Goal: Transaction & Acquisition: Purchase product/service

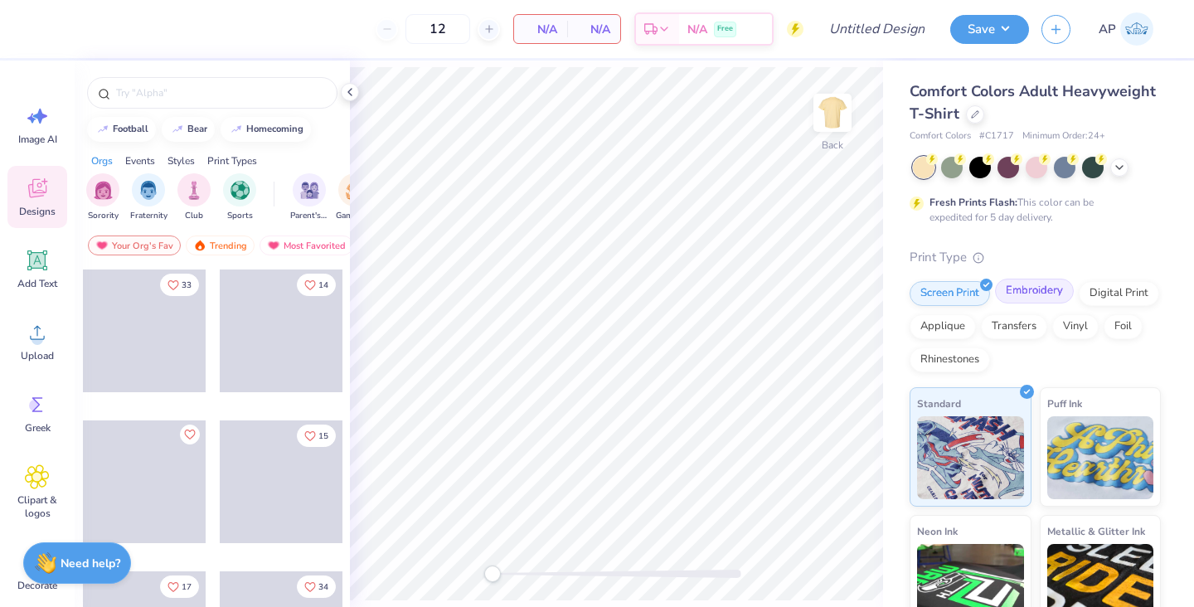
click at [1038, 295] on div "Embroidery" at bounding box center [1034, 291] width 79 height 25
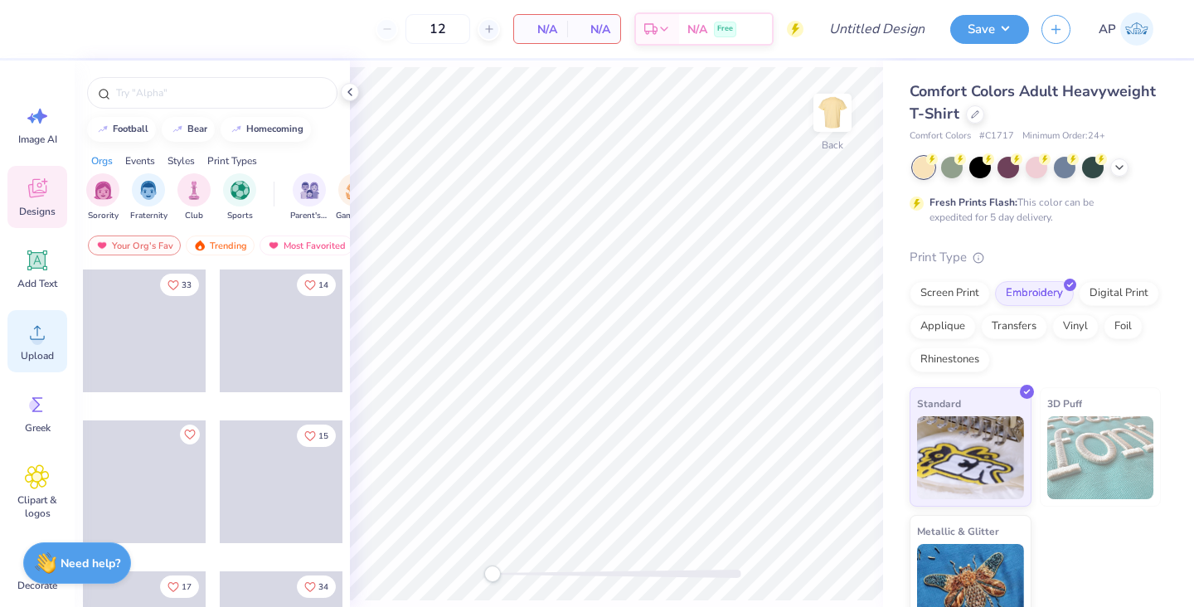
click at [30, 270] on icon at bounding box center [37, 260] width 25 height 25
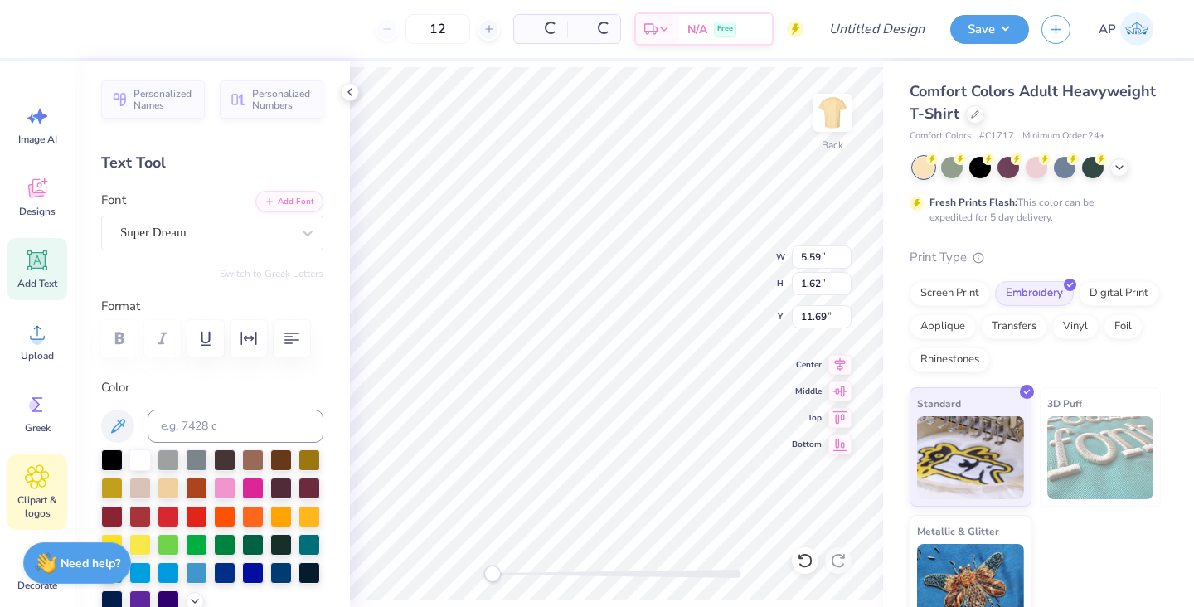
click at [35, 475] on icon at bounding box center [37, 477] width 10 height 10
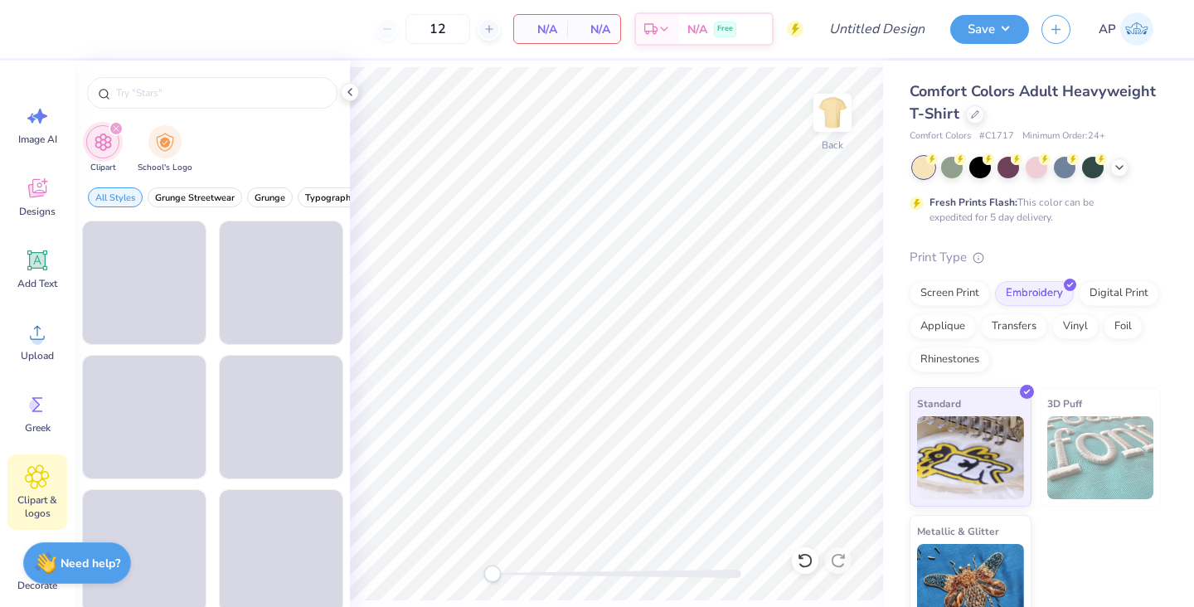
scroll to position [27, 0]
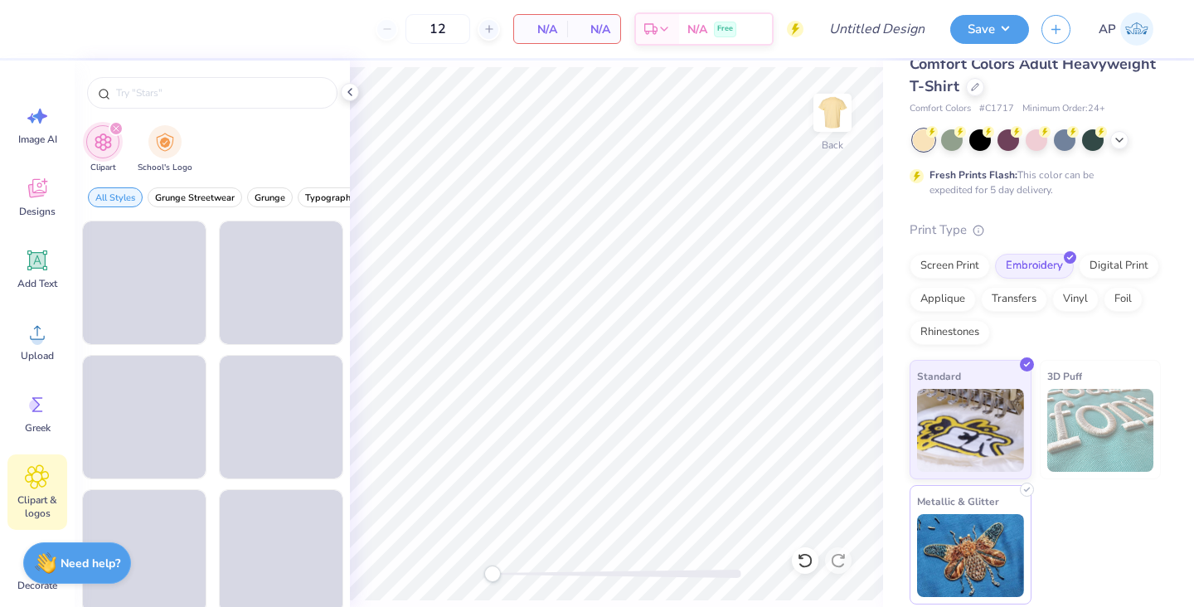
click at [988, 555] on img at bounding box center [970, 555] width 107 height 83
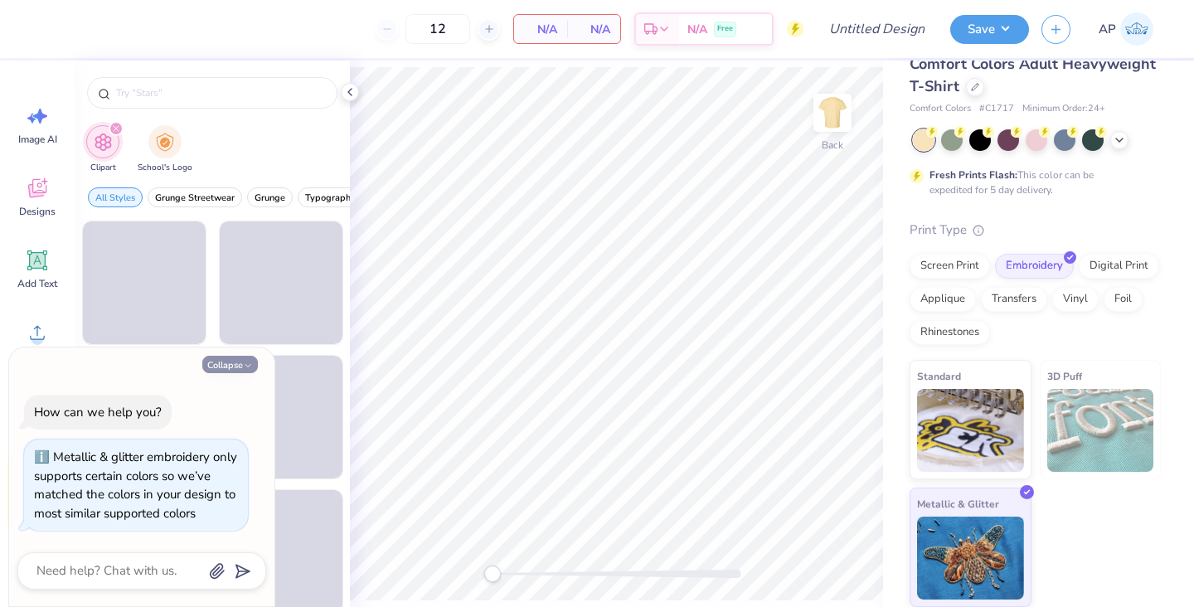
click at [246, 366] on polyline "button" at bounding box center [247, 365] width 5 height 2
type textarea "x"
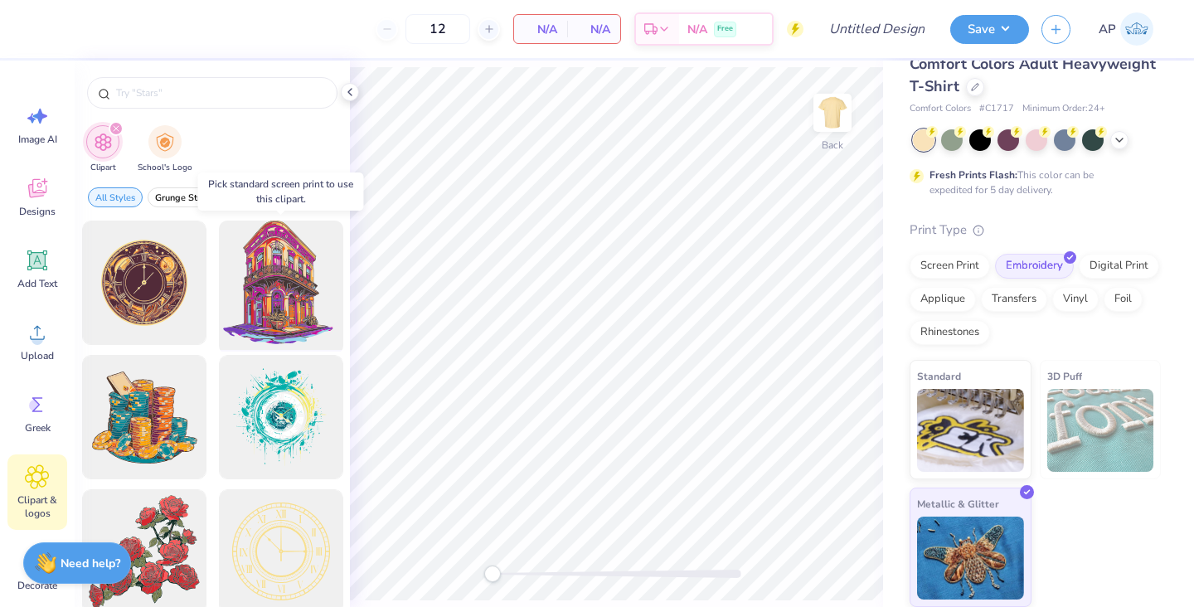
click at [298, 269] on div at bounding box center [280, 283] width 137 height 137
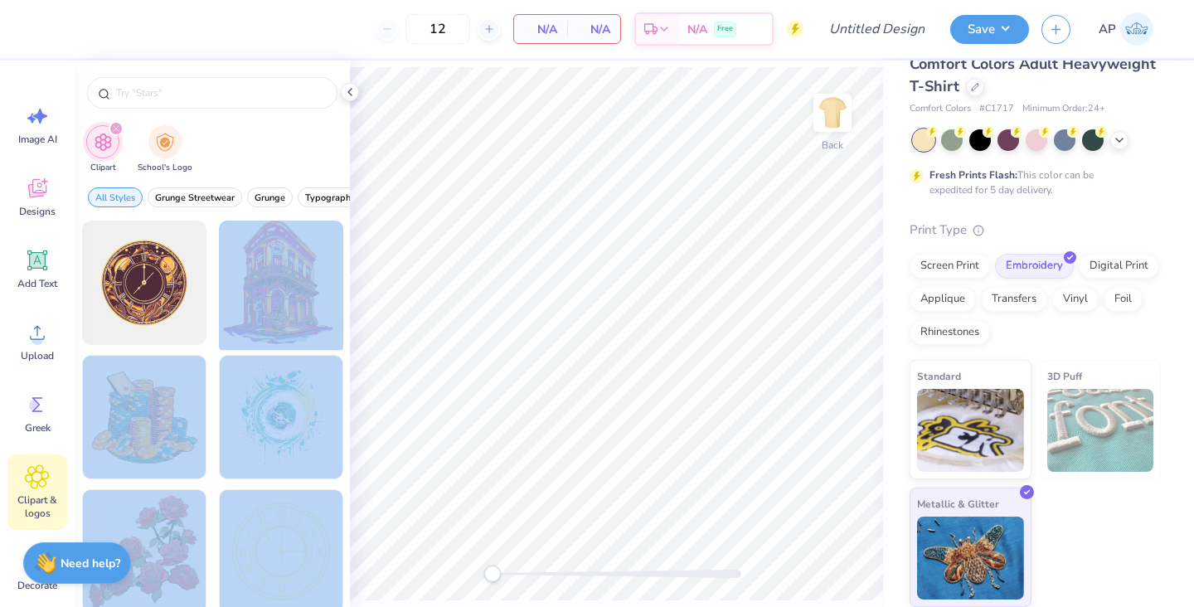
click at [577, 291] on div "12 N/A Per Item N/A Total Est. Delivery N/A Free Design Title Save AP Image AI …" at bounding box center [597, 303] width 1194 height 607
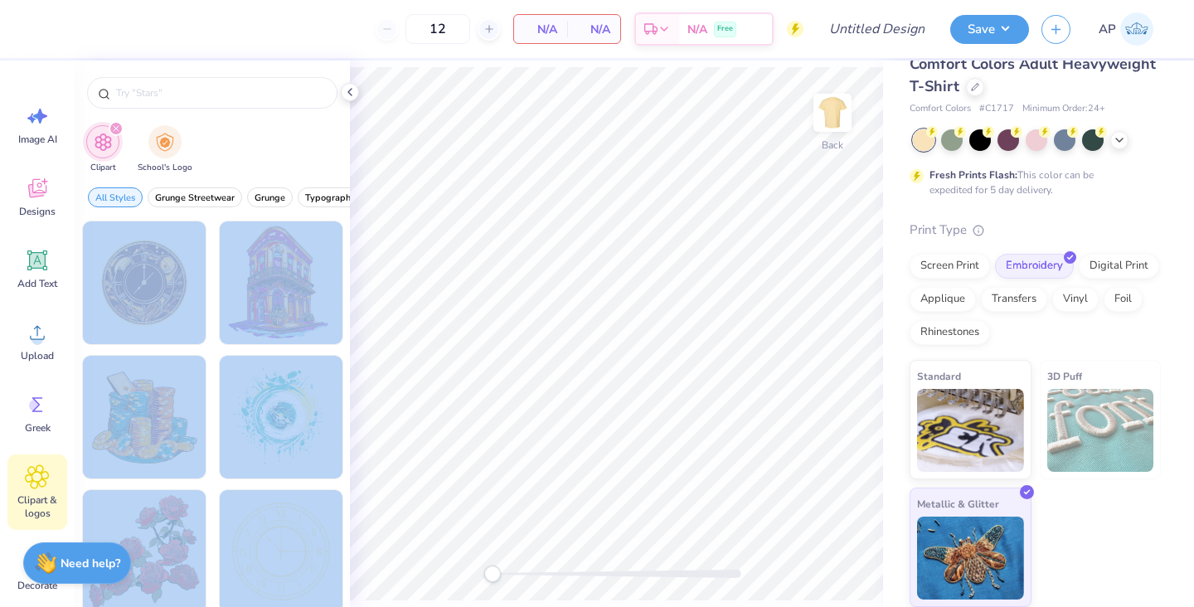
click at [421, 290] on div "12 N/A Per Item N/A Total Est. Delivery N/A Free Design Title Save AP Image AI …" at bounding box center [597, 303] width 1194 height 607
click at [166, 152] on div "filter for School's Logo" at bounding box center [164, 140] width 33 height 33
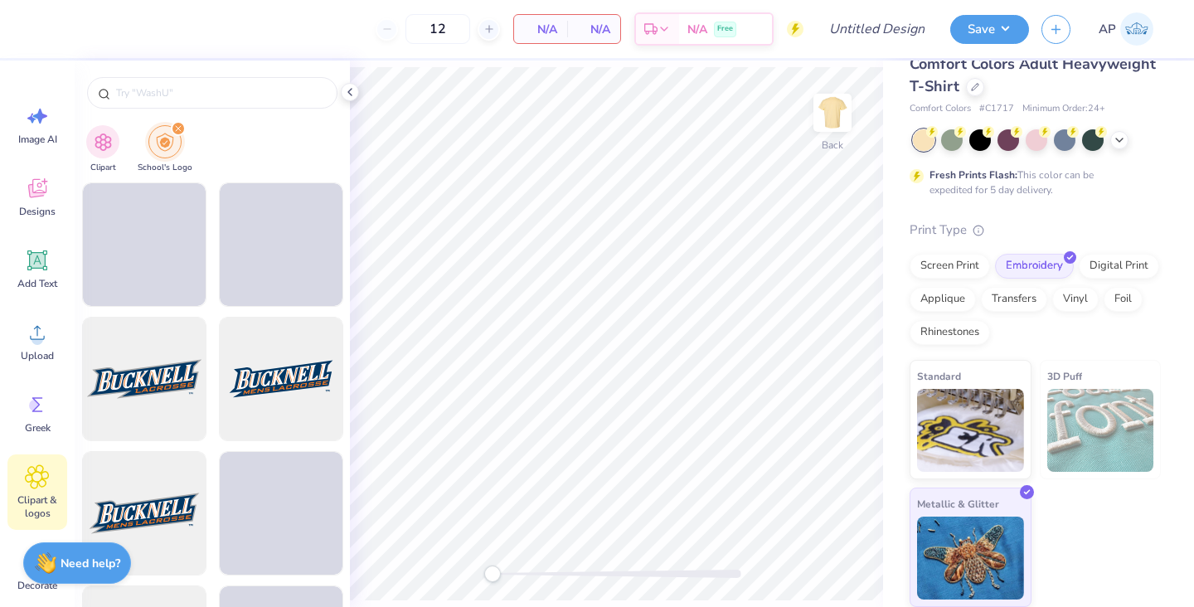
click at [253, 126] on div "Clipart School's Logo" at bounding box center [212, 151] width 275 height 62
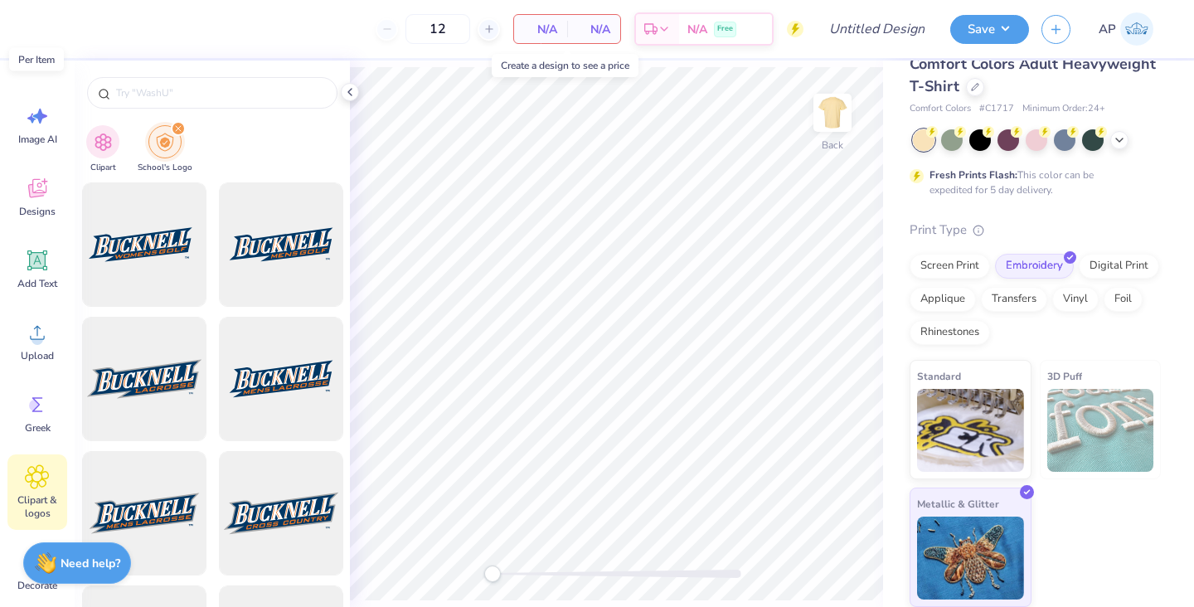
click at [550, 35] on span "N/A" at bounding box center [540, 29] width 33 height 17
click at [710, 36] on div "N/A Free" at bounding box center [725, 32] width 93 height 30
click at [350, 88] on icon at bounding box center [349, 91] width 13 height 13
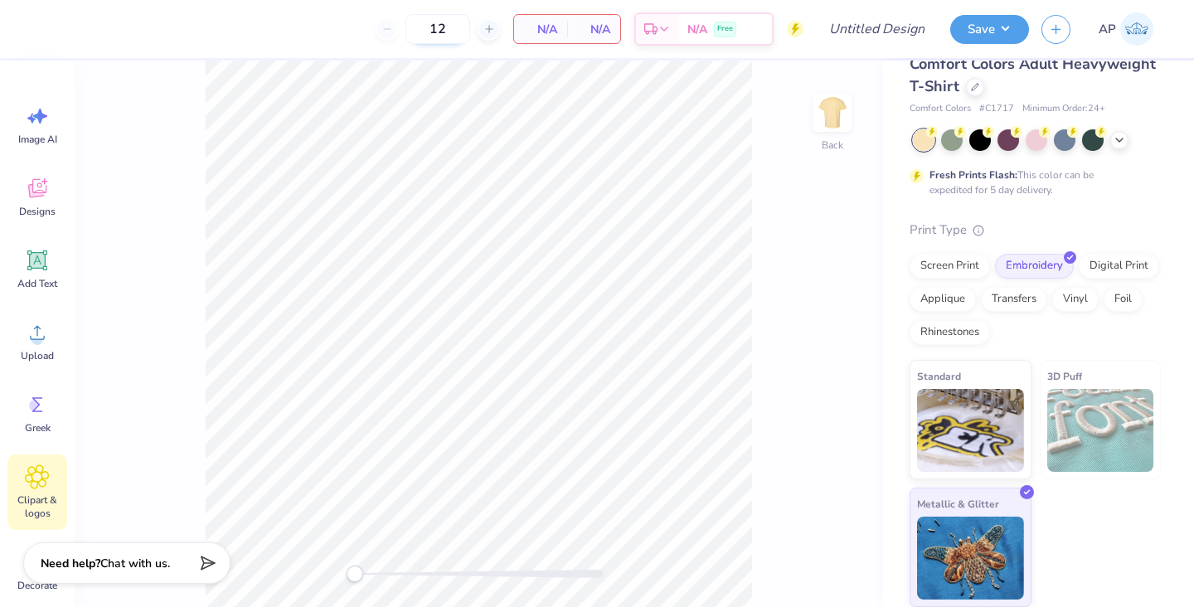
click at [451, 28] on input "12" at bounding box center [437, 29] width 65 height 30
type input "1"
type input "50"
click at [687, 29] on span "N/A" at bounding box center [697, 31] width 20 height 17
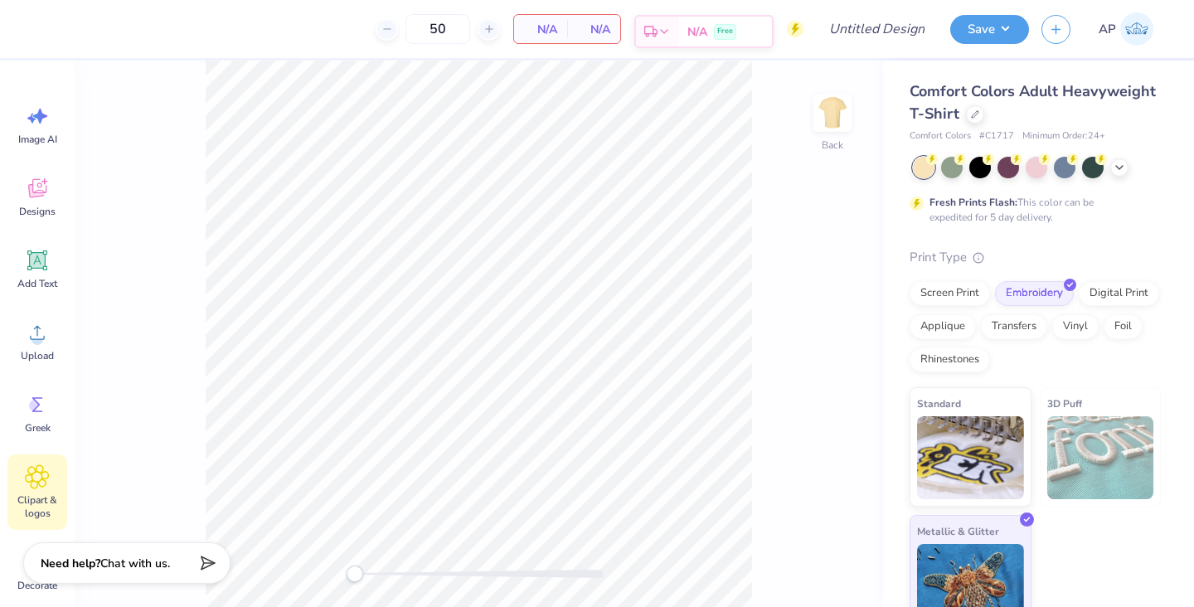
click at [709, 24] on div "N/A Free" at bounding box center [725, 32] width 93 height 30
click at [693, 38] on span "N/A" at bounding box center [697, 31] width 20 height 17
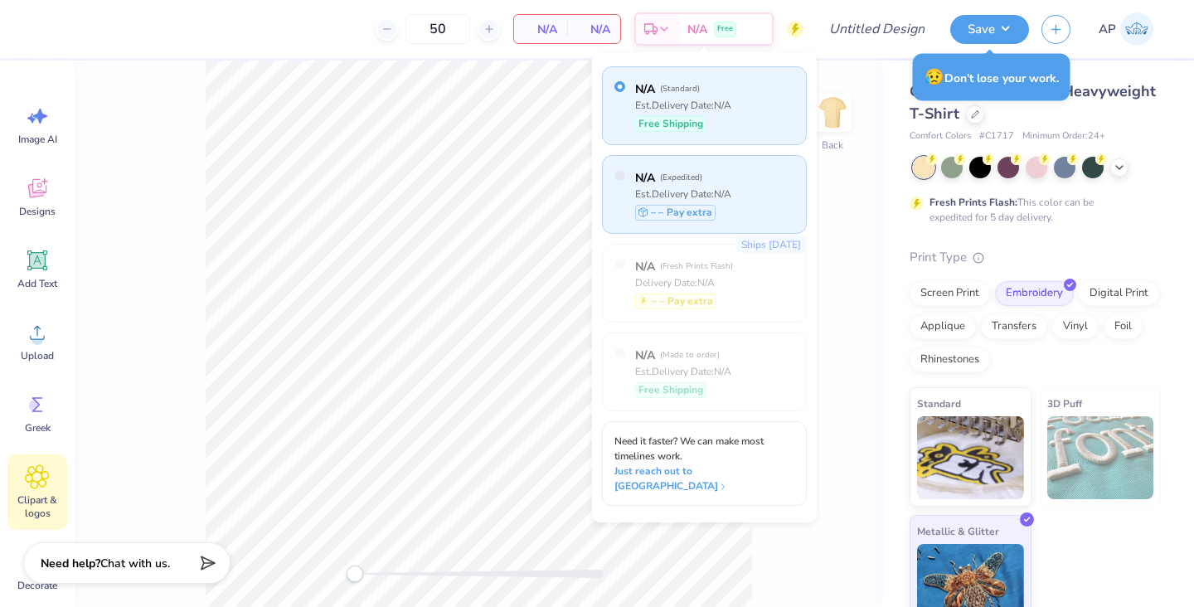
click at [759, 205] on div "N/A ( Expedited ) Est. Delivery Date: N/A – – Pay extra" at bounding box center [704, 194] width 205 height 79
radio input "false"
radio input "true"
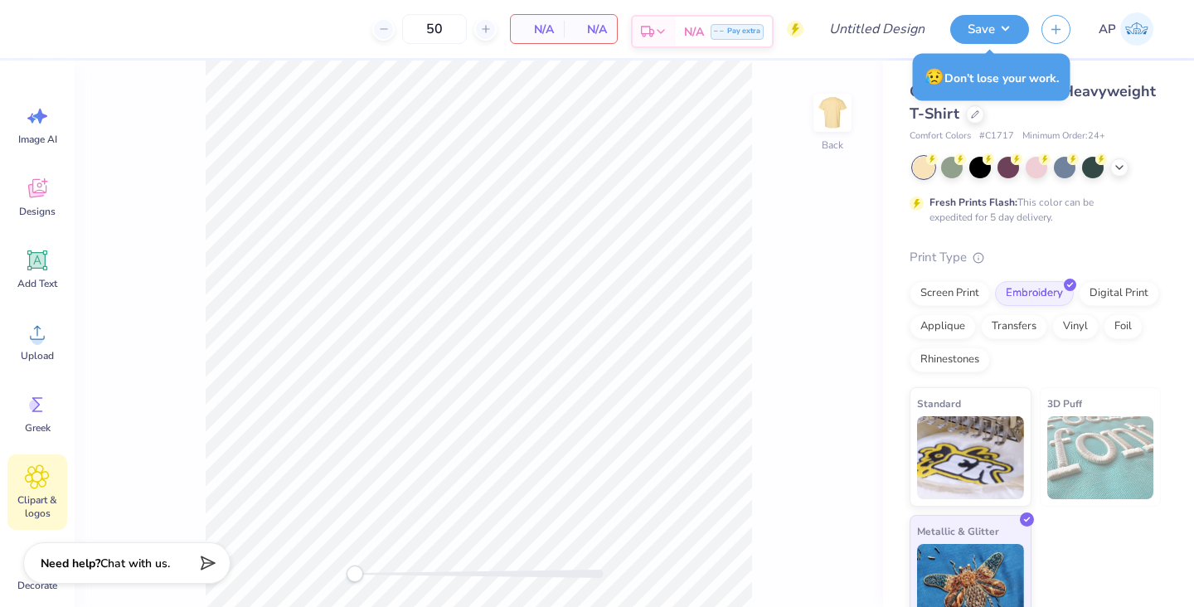
click at [688, 40] on div "N/A – – Pay extra" at bounding box center [724, 32] width 96 height 30
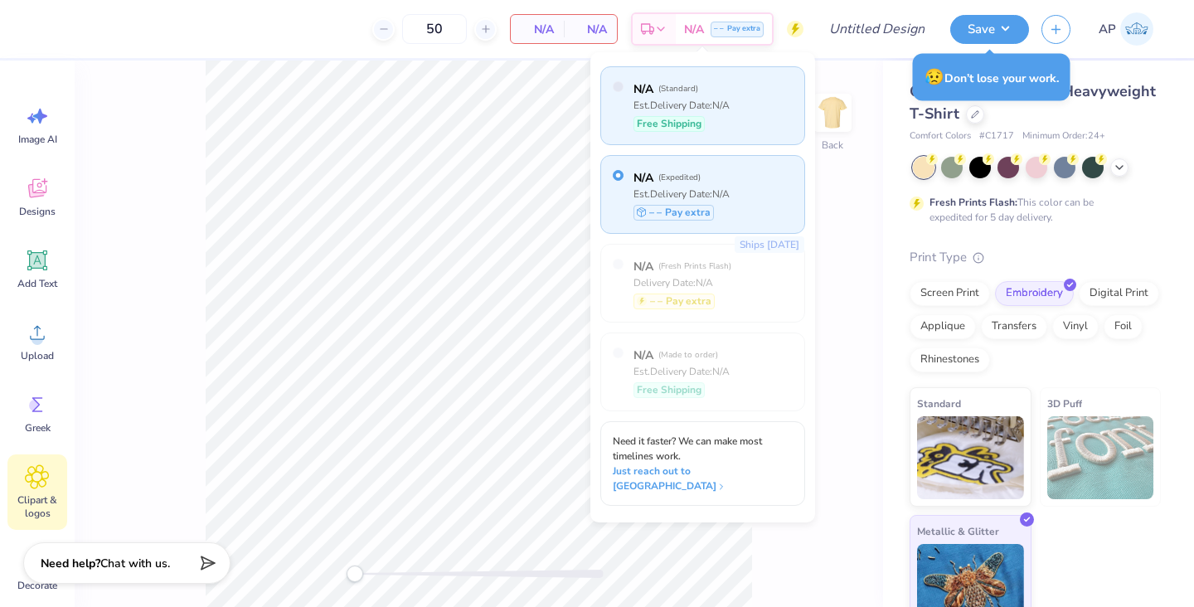
click at [702, 132] on div "N/A ( Standard ) Est. Delivery Date: N/A Free Shipping" at bounding box center [681, 106] width 96 height 54
radio input "true"
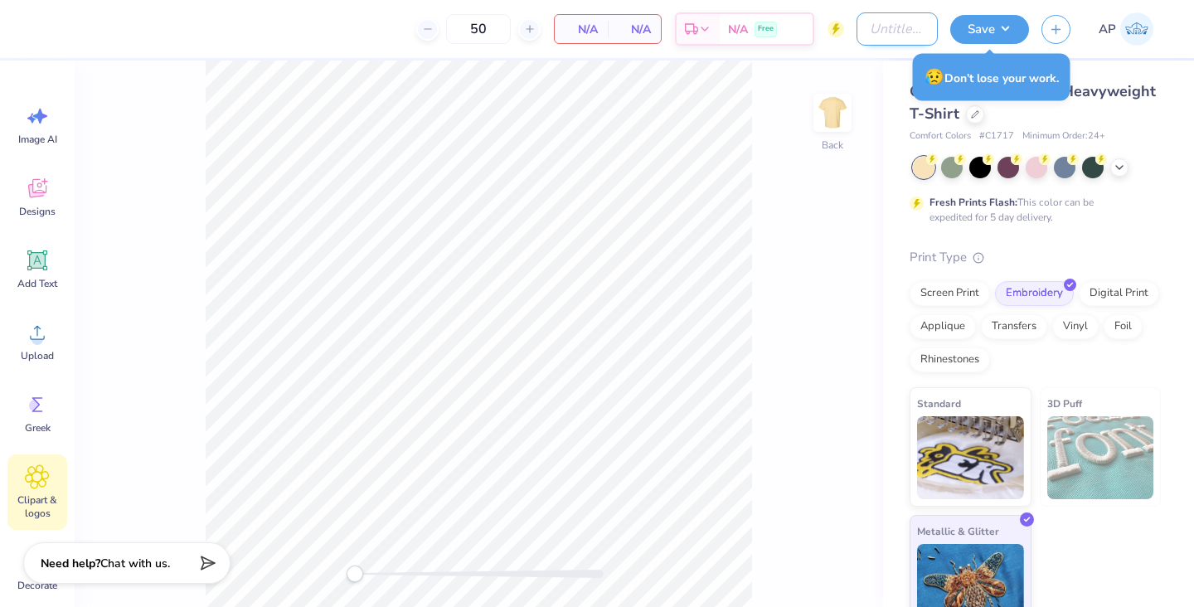
click at [930, 41] on input "Design Title" at bounding box center [896, 28] width 81 height 33
click at [772, 28] on div "N/A Free" at bounding box center [725, 32] width 93 height 30
